Goal: Task Accomplishment & Management: Use online tool/utility

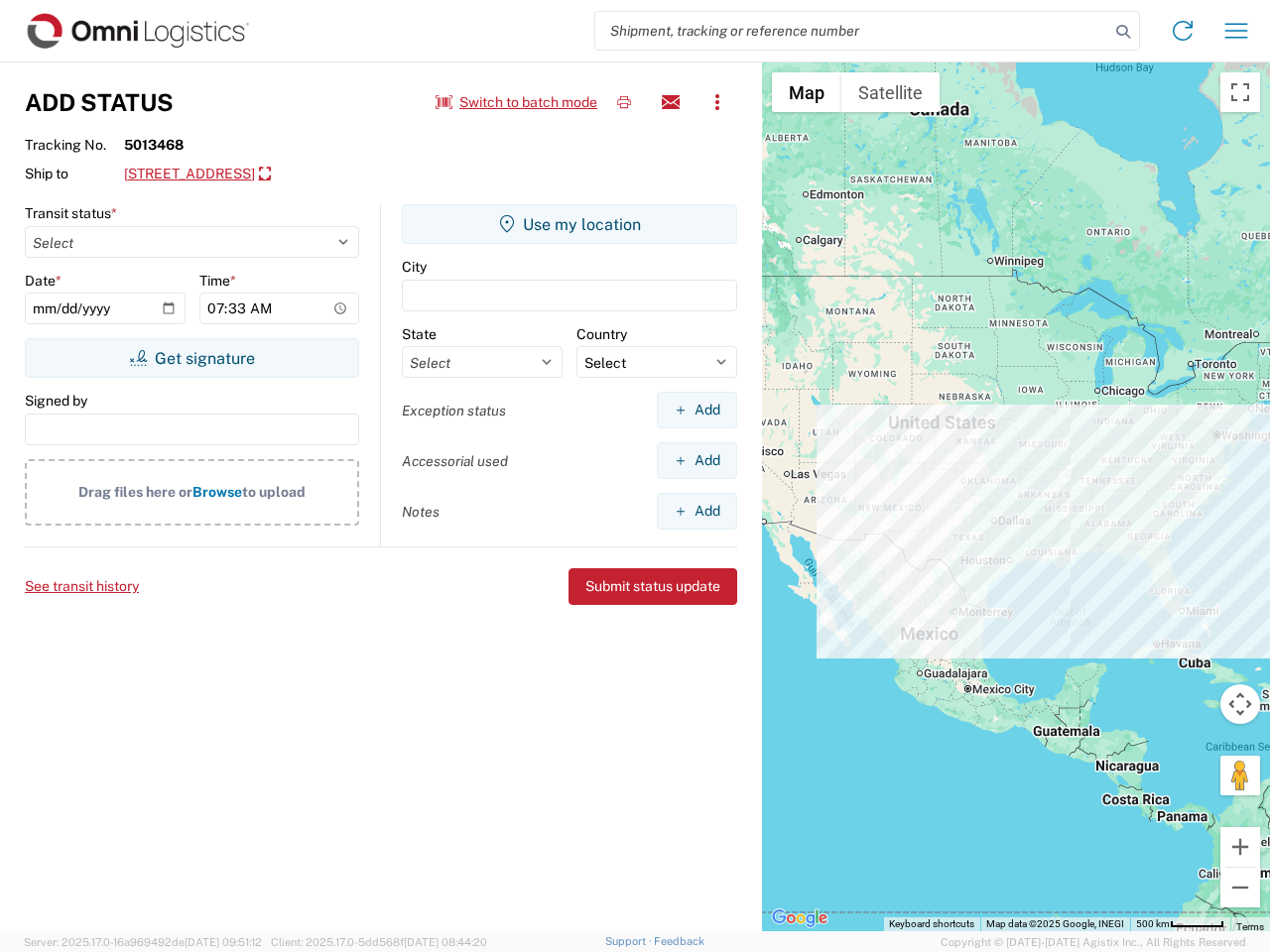
click at [852, 31] on input "search" at bounding box center [852, 31] width 514 height 38
click at [1123, 32] on icon at bounding box center [1123, 32] width 28 height 28
click at [1183, 31] on icon at bounding box center [1183, 31] width 32 height 32
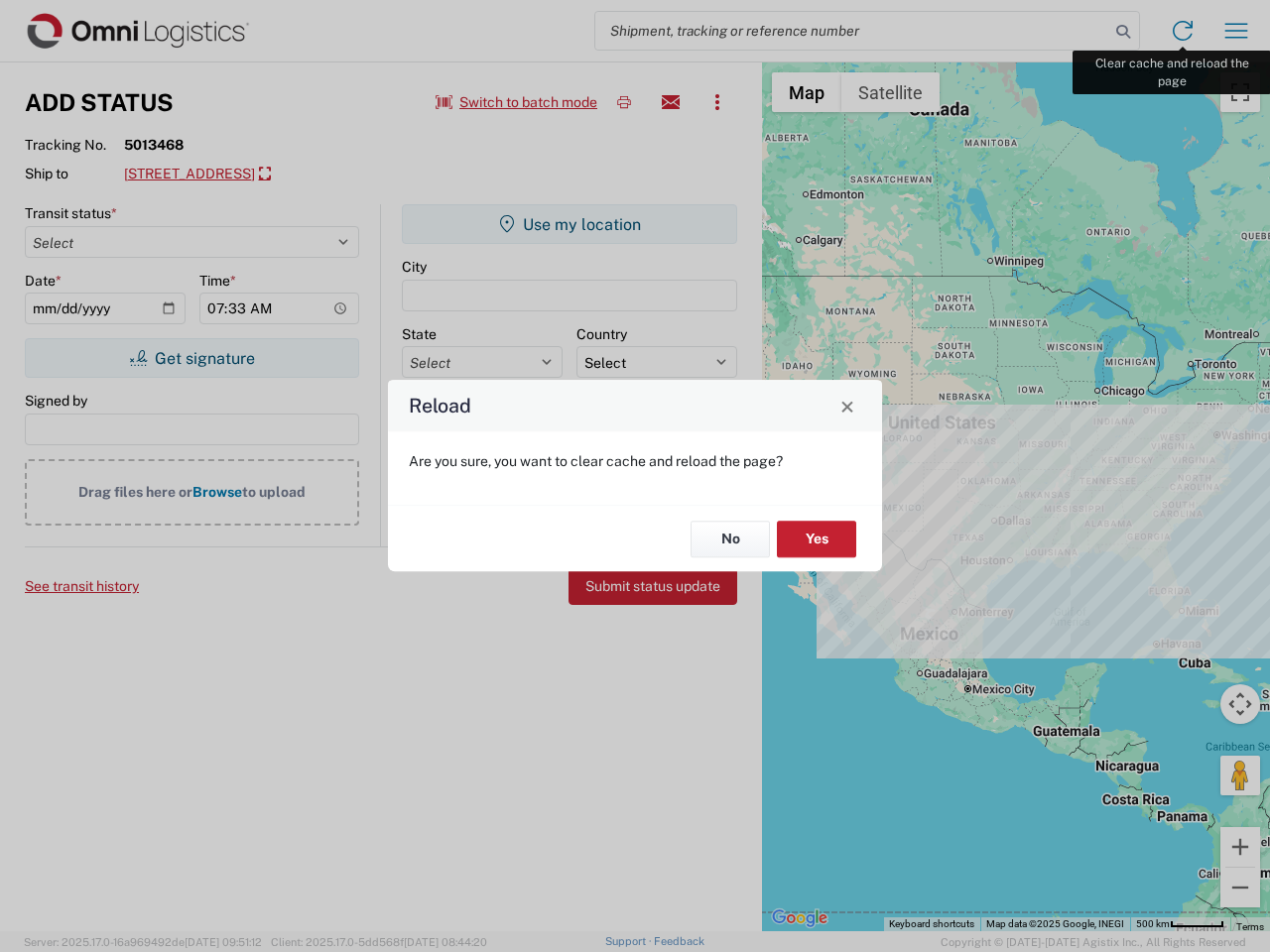
click at [1236, 31] on div "Reload Are you sure, you want to clear cache and reload the page? No Yes" at bounding box center [635, 476] width 1270 height 952
click at [517, 102] on div "Reload Are you sure, you want to clear cache and reload the page? No Yes" at bounding box center [635, 476] width 1270 height 952
click at [624, 102] on div "Reload Are you sure, you want to clear cache and reload the page? No Yes" at bounding box center [635, 476] width 1270 height 952
click at [671, 102] on div "Reload Are you sure, you want to clear cache and reload the page? No Yes" at bounding box center [635, 476] width 1270 height 952
click at [717, 102] on div "Reload Are you sure, you want to clear cache and reload the page? No Yes" at bounding box center [635, 476] width 1270 height 952
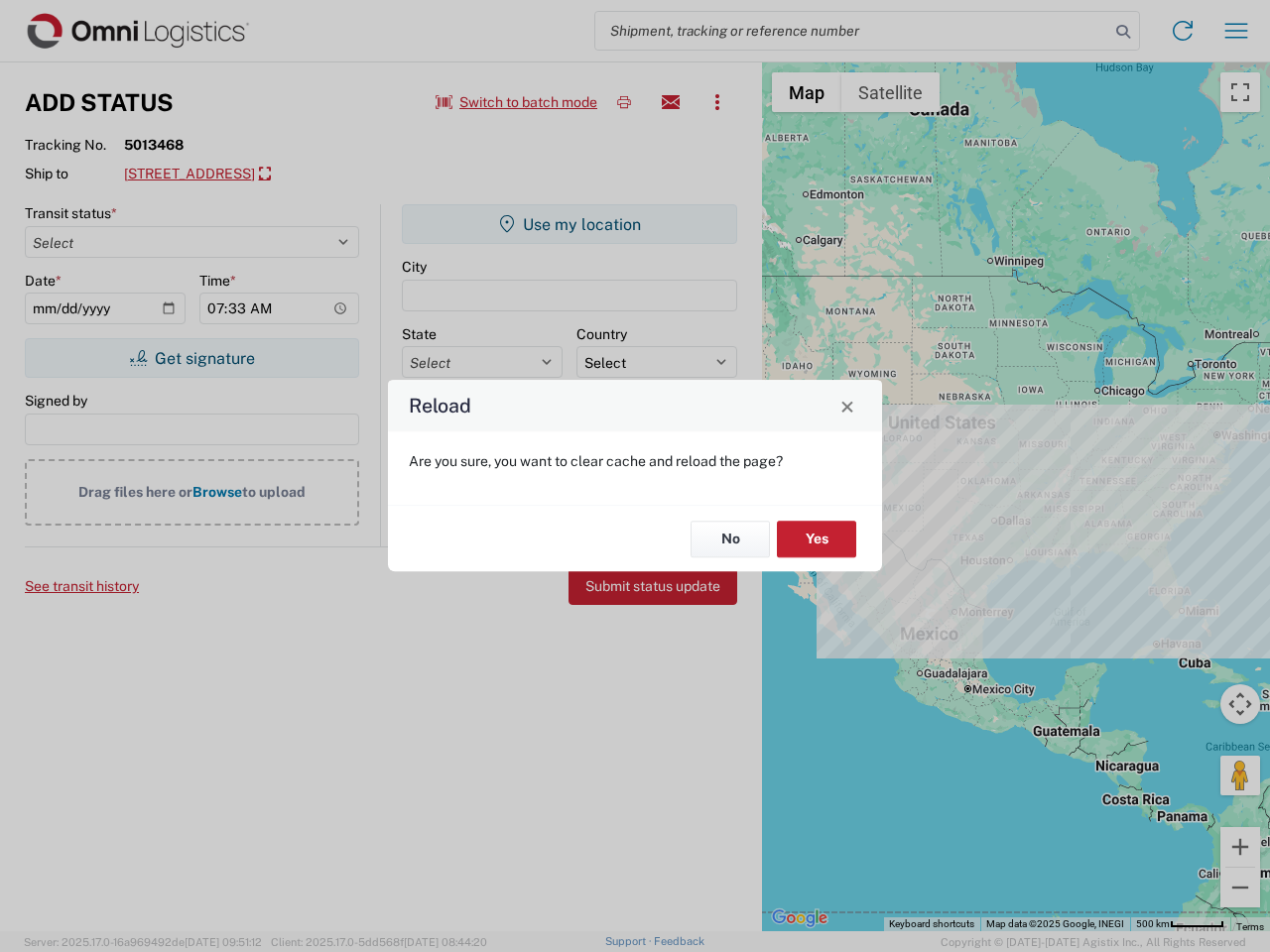
click at [260, 175] on div "Reload Are you sure, you want to clear cache and reload the page? No Yes" at bounding box center [635, 476] width 1270 height 952
click at [192, 358] on div "Reload Are you sure, you want to clear cache and reload the page? No Yes" at bounding box center [635, 476] width 1270 height 952
